Goal: Task Accomplishment & Management: Manage account settings

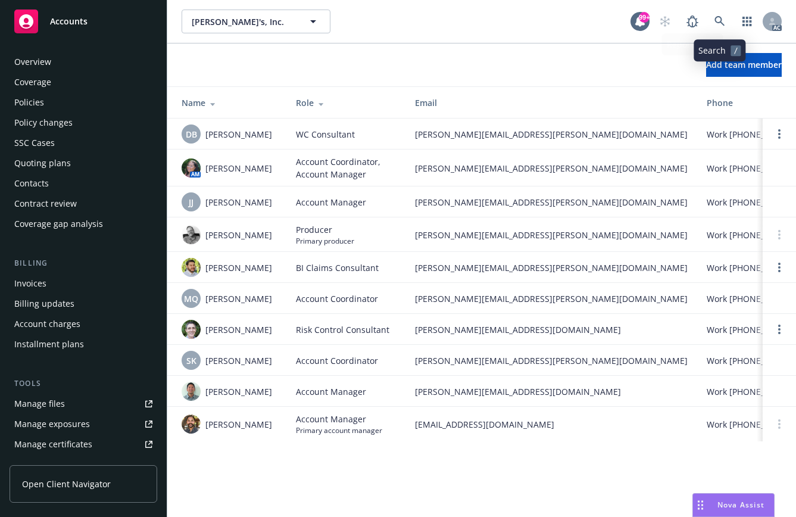
scroll to position [259, 0]
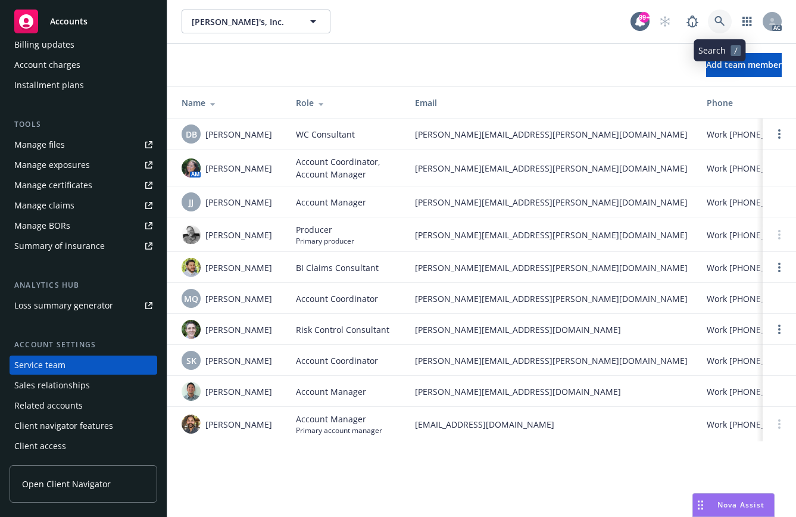
click at [725, 21] on link at bounding box center [720, 22] width 24 height 24
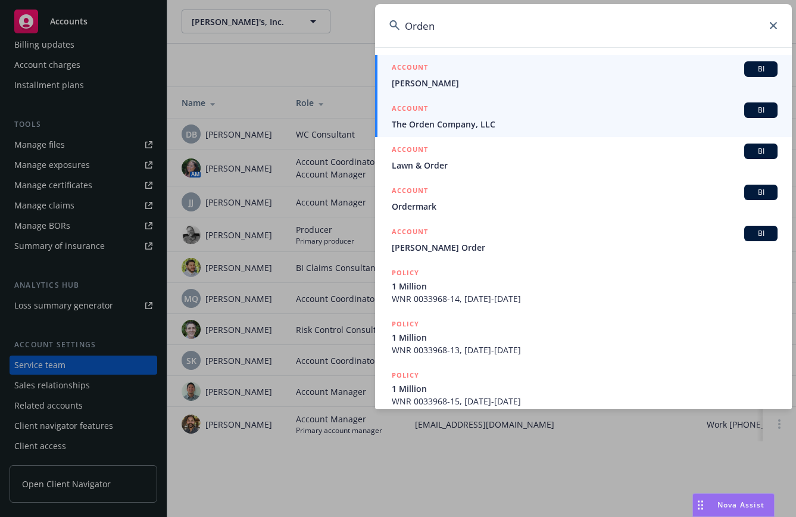
type input "Orden"
click at [437, 117] on div "ACCOUNT BI" at bounding box center [585, 109] width 386 height 15
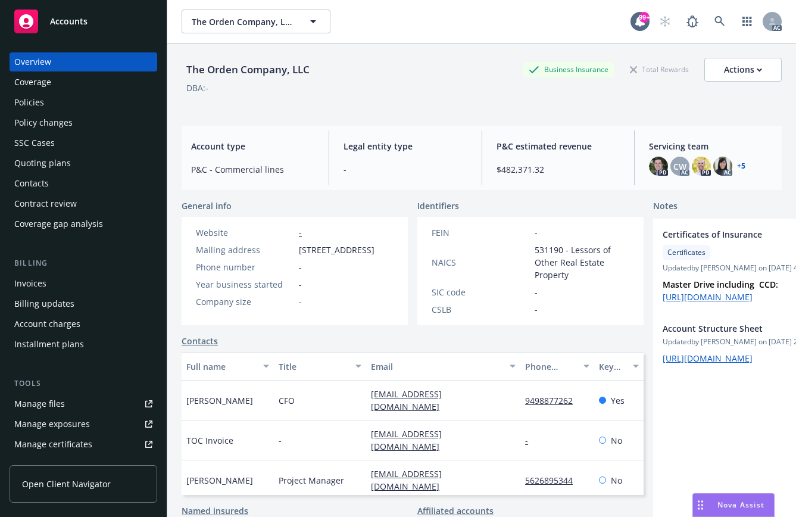
click at [745, 167] on div "PD CW AC PD AC + 5" at bounding box center [710, 166] width 123 height 19
click at [737, 165] on link "+ 5" at bounding box center [741, 165] width 8 height 7
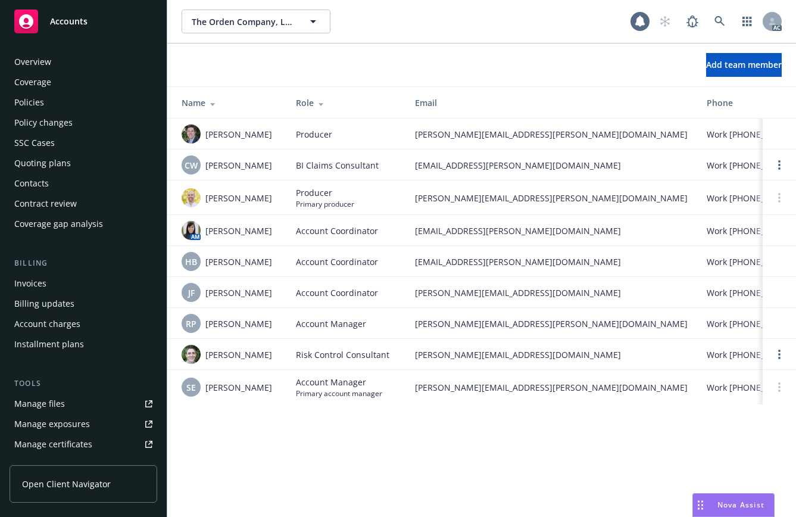
scroll to position [259, 0]
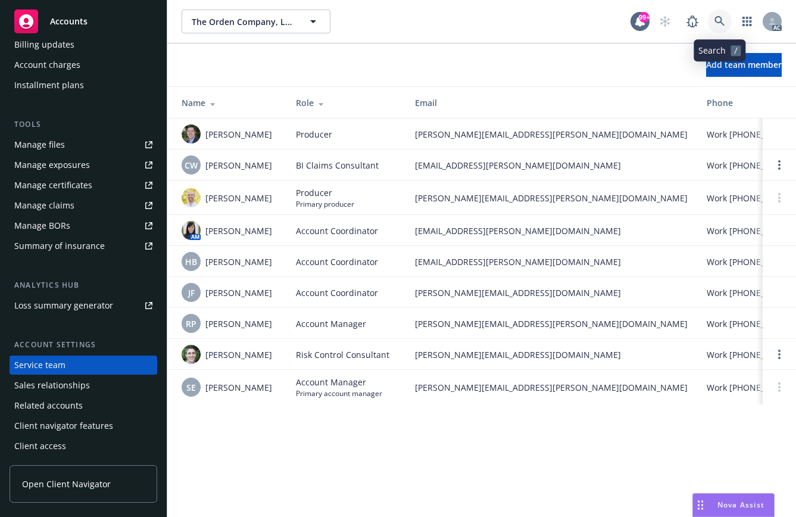
click at [720, 21] on icon at bounding box center [719, 21] width 10 height 10
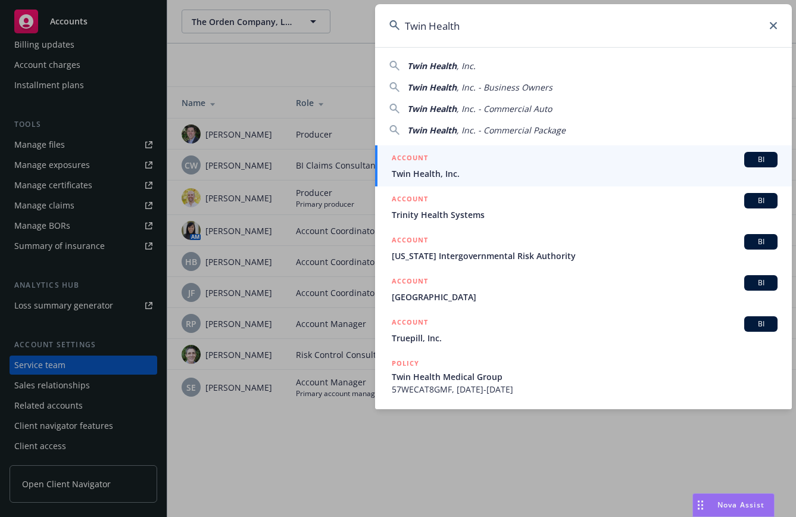
type input "Twin Health"
click at [408, 165] on h5 "ACCOUNT" at bounding box center [410, 159] width 36 height 14
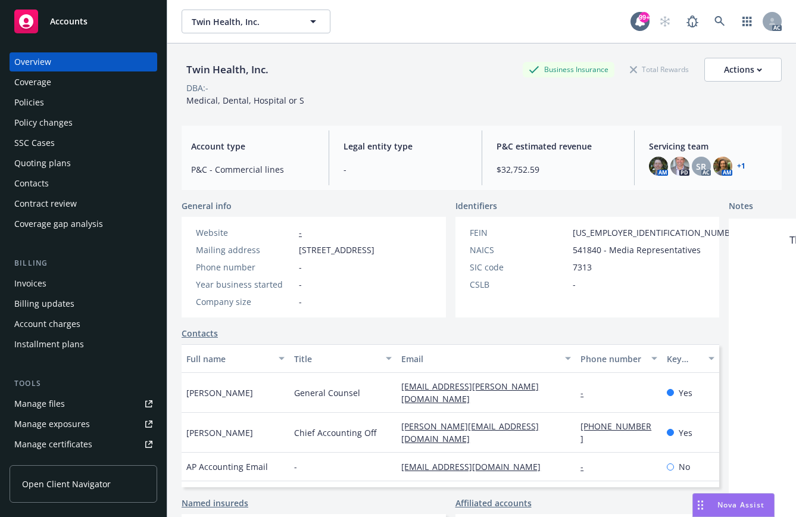
click at [738, 164] on link "+ 1" at bounding box center [741, 165] width 8 height 7
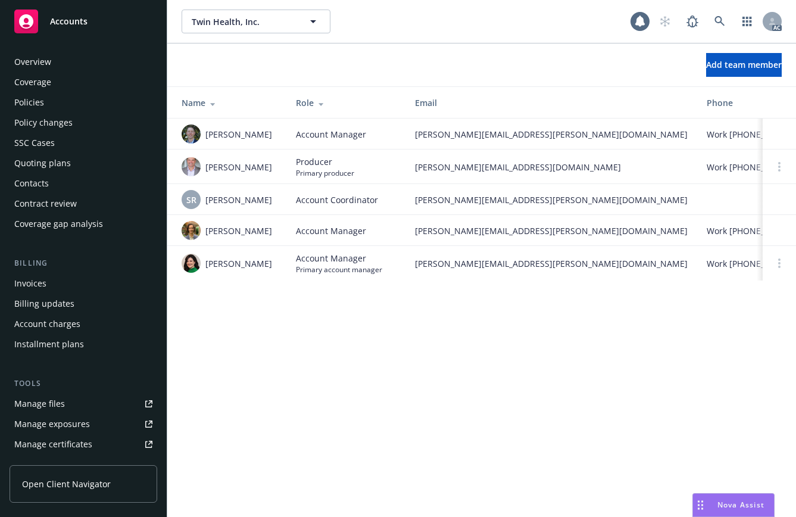
scroll to position [259, 0]
